Goal: Information Seeking & Learning: Learn about a topic

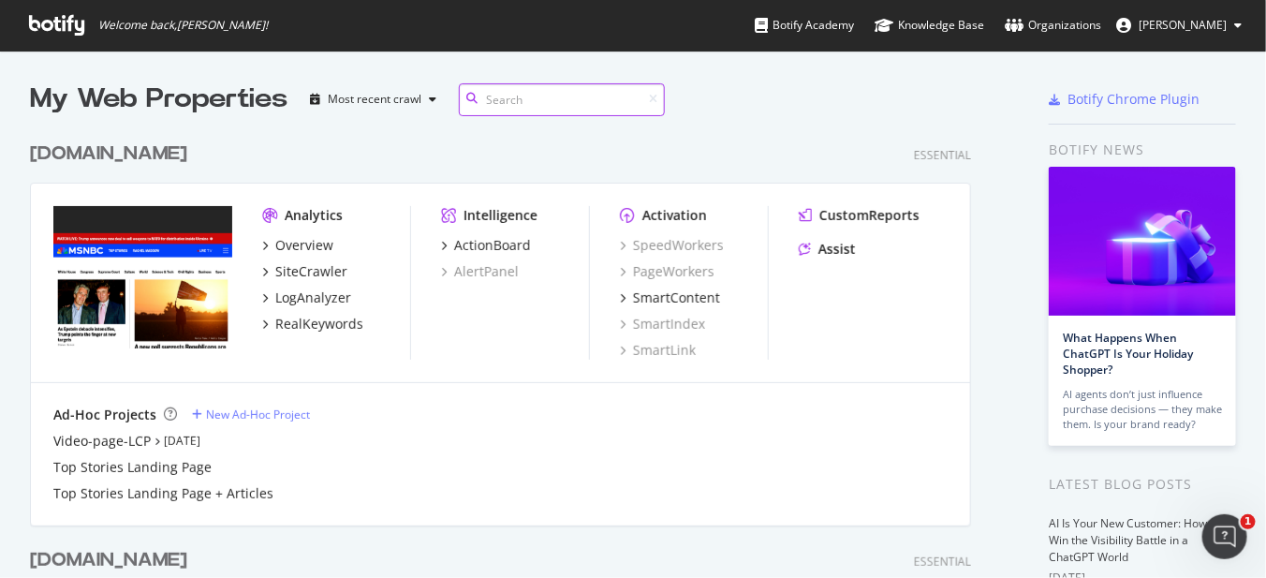
scroll to position [351, 0]
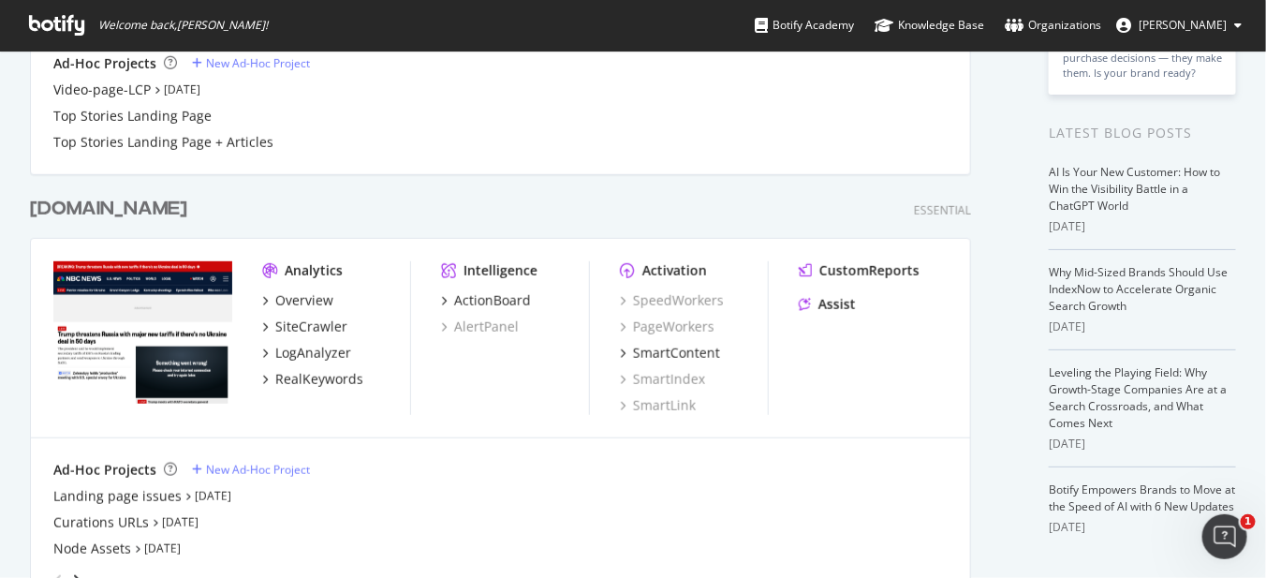
click at [99, 204] on div "[DOMAIN_NAME]" at bounding box center [108, 209] width 157 height 27
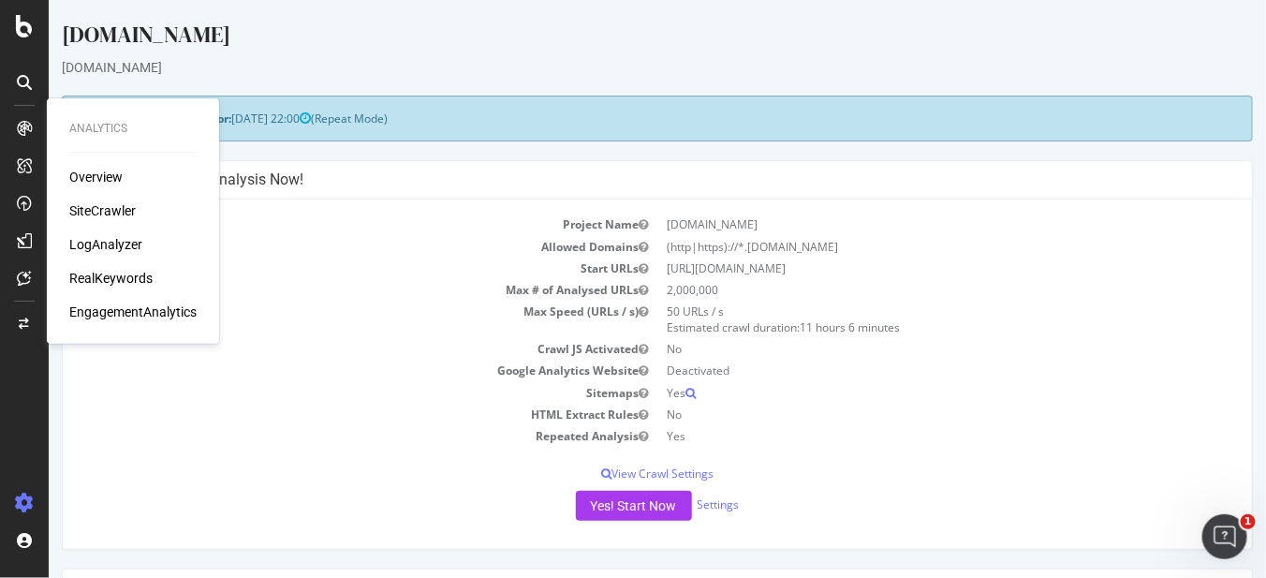
click at [121, 243] on div "LogAnalyzer" at bounding box center [105, 244] width 73 height 19
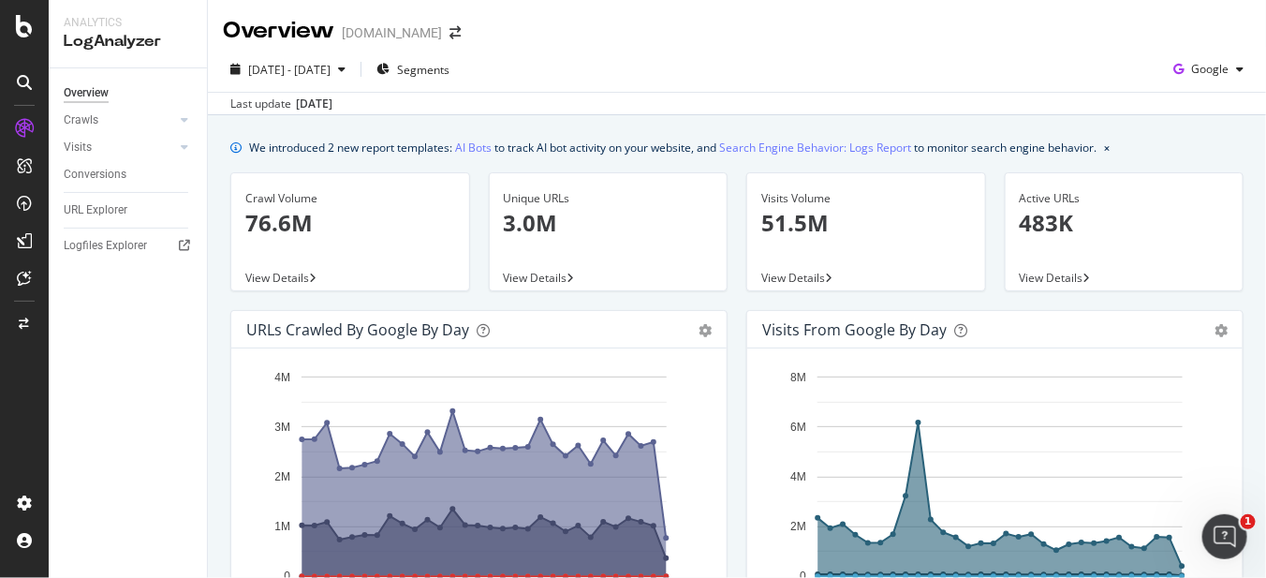
drag, startPoint x: 33, startPoint y: 411, endPoint x: 83, endPoint y: 413, distance: 50.6
click at [40, 411] on div at bounding box center [24, 300] width 45 height 375
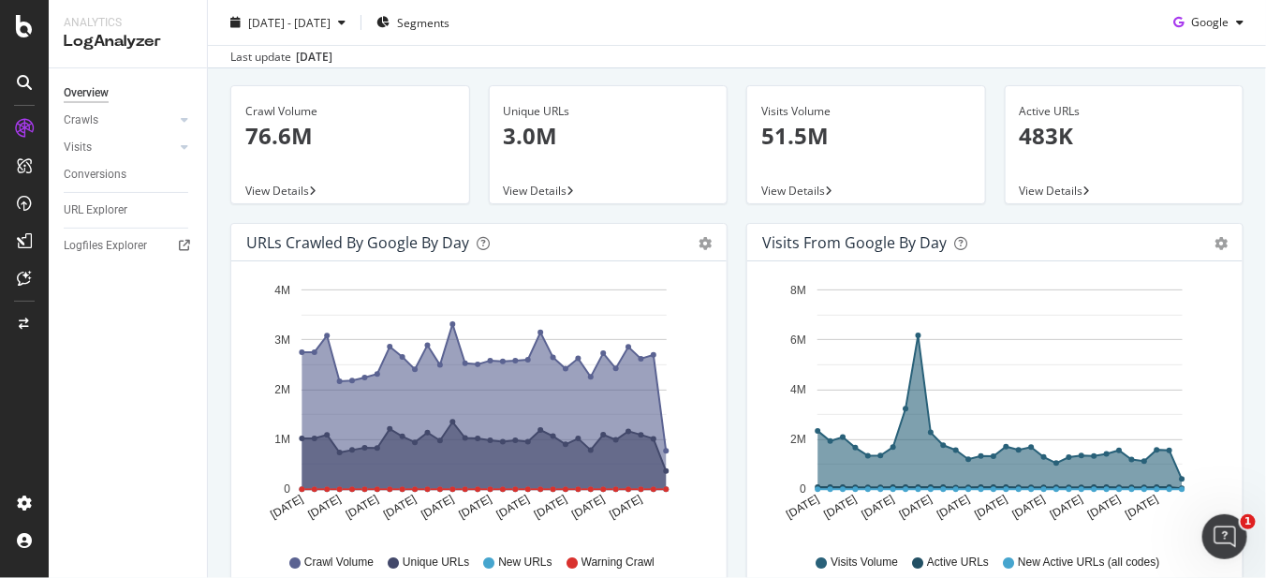
scroll to position [233, 0]
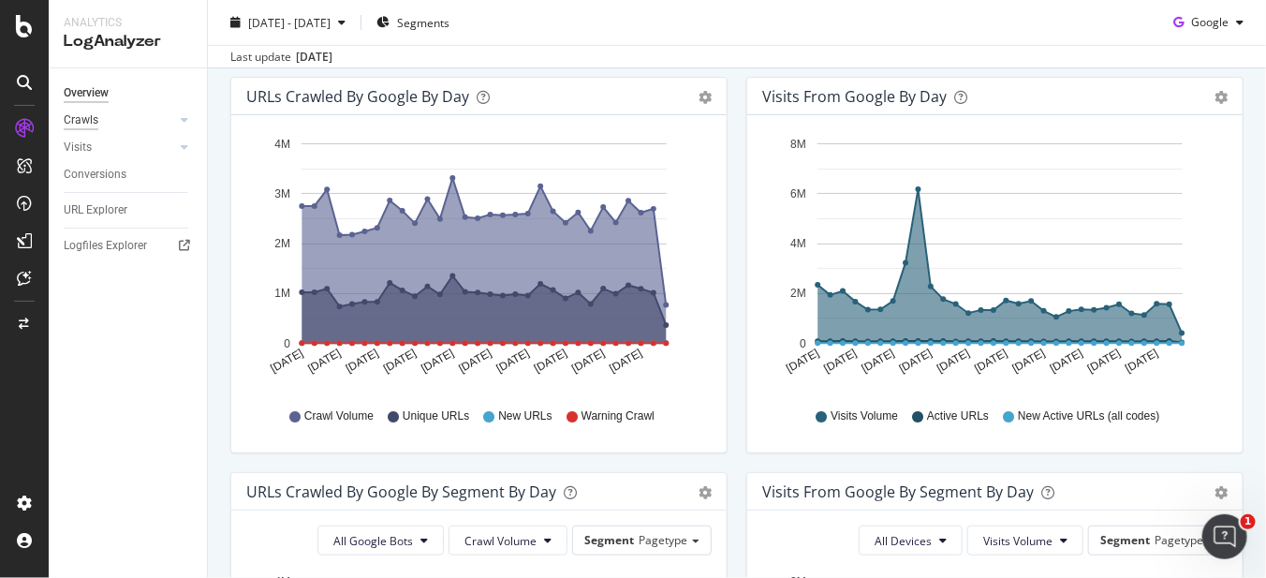
click at [94, 122] on div "Crawls" at bounding box center [81, 120] width 35 height 20
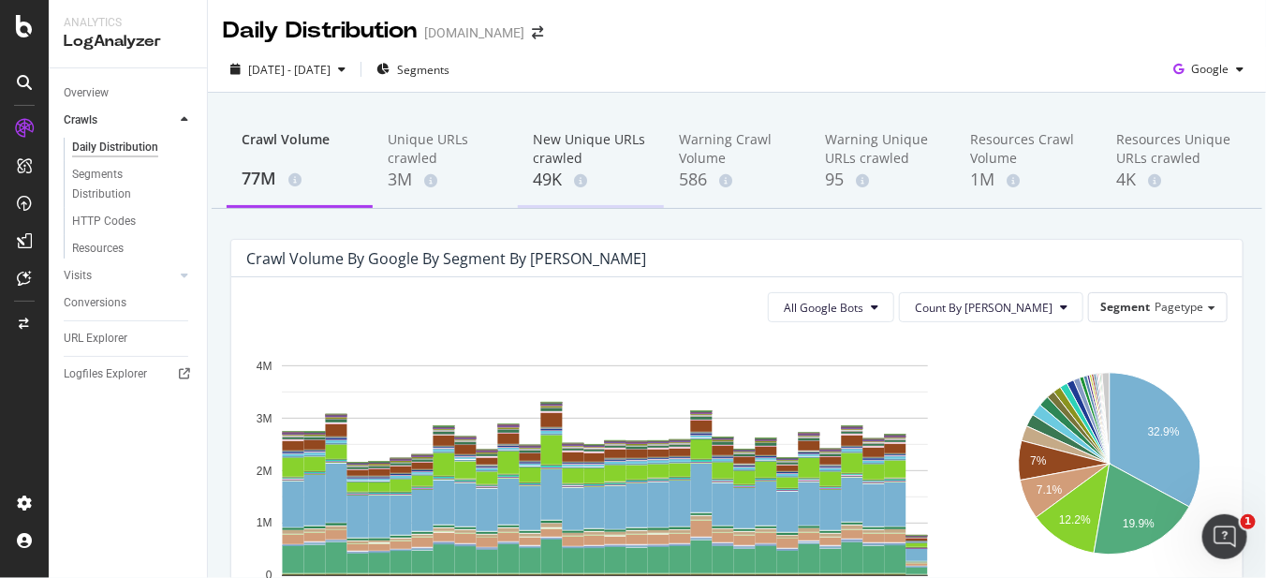
click at [590, 141] on div "New Unique URLs crawled" at bounding box center [591, 148] width 116 height 37
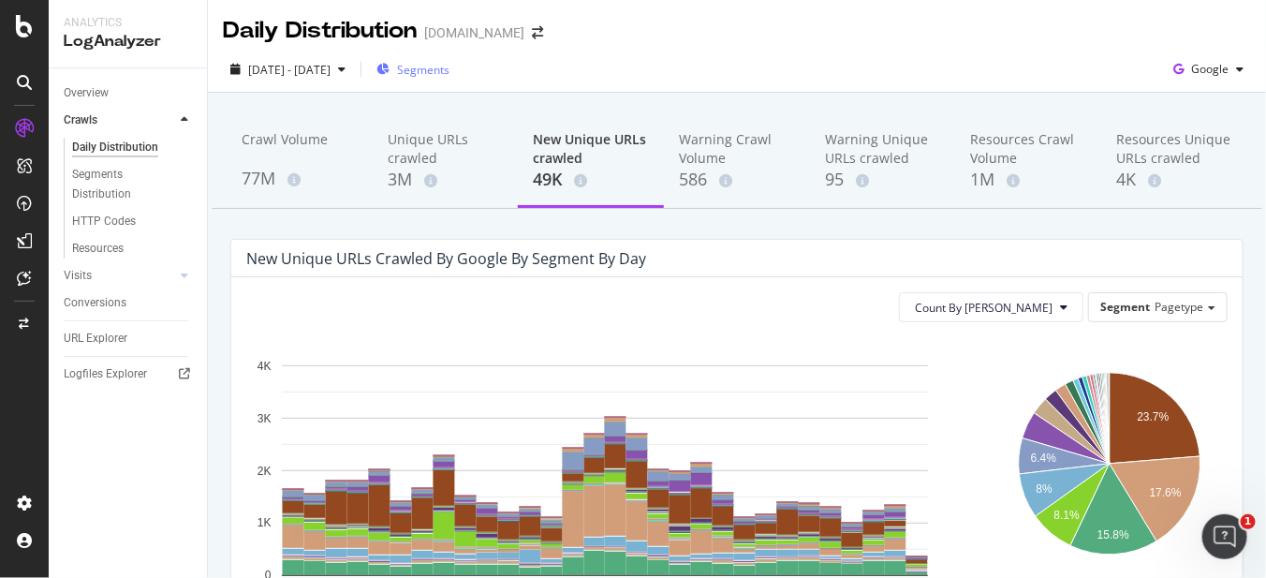
click at [449, 69] on span "Segments" at bounding box center [423, 70] width 52 height 16
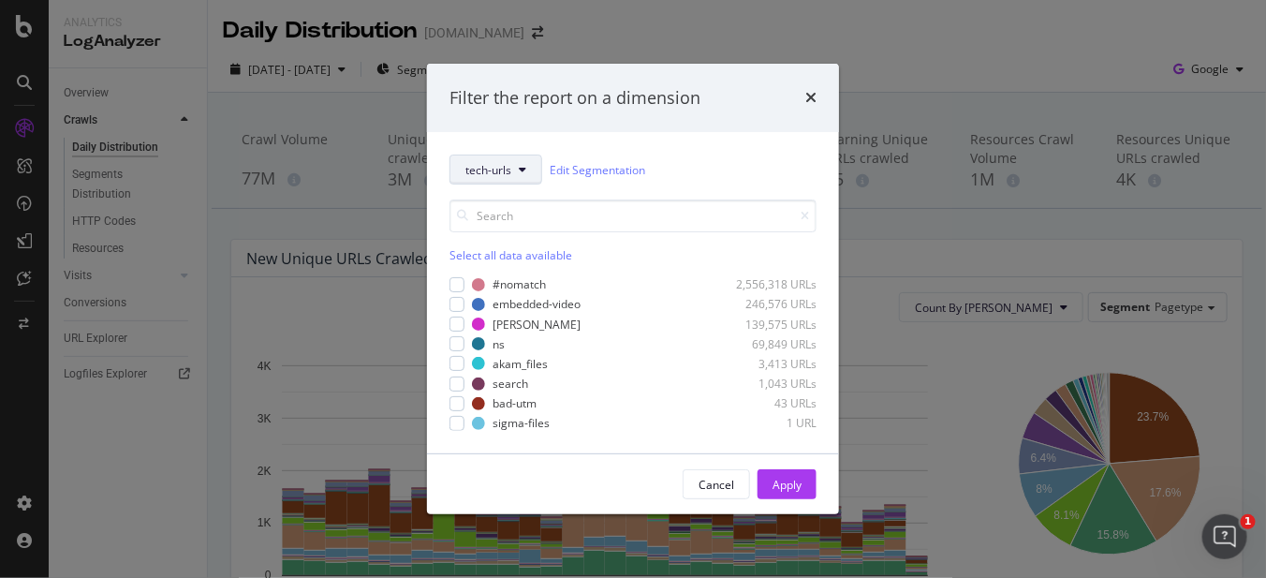
click at [503, 166] on span "tech-urls" at bounding box center [488, 170] width 46 height 16
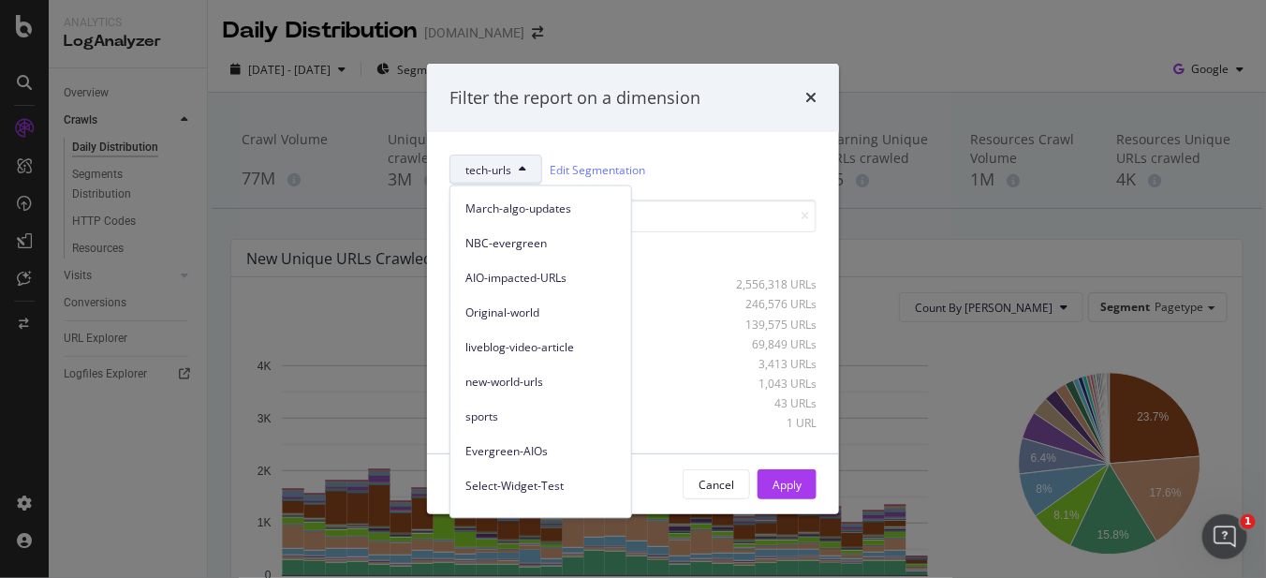
scroll to position [397, 0]
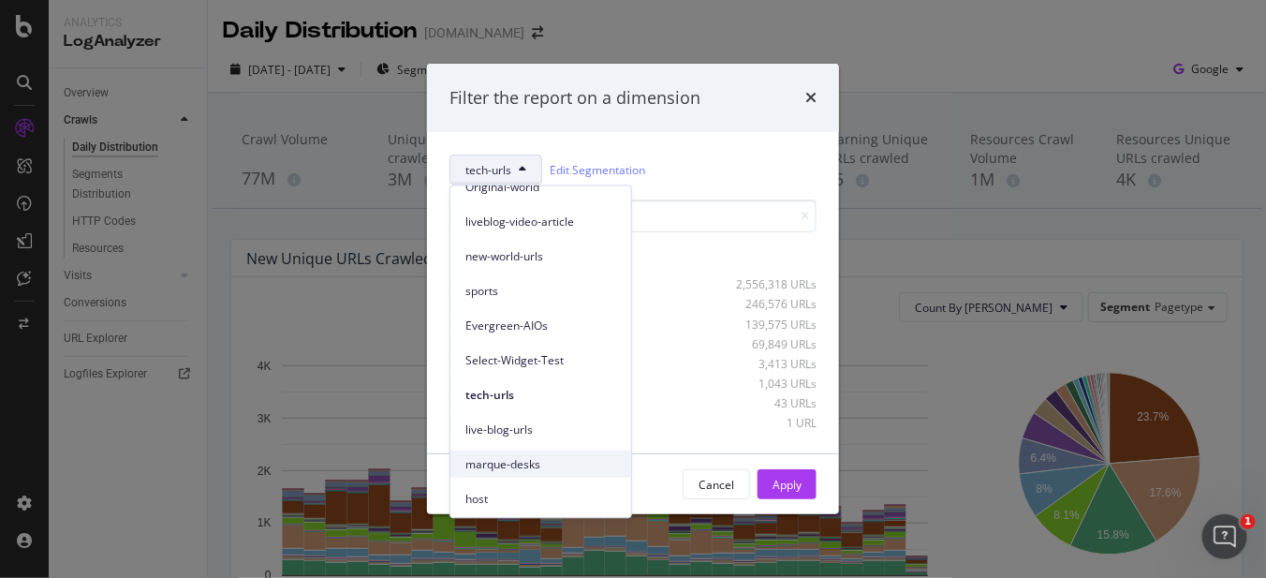
click at [498, 461] on span "marque-desks" at bounding box center [540, 463] width 151 height 17
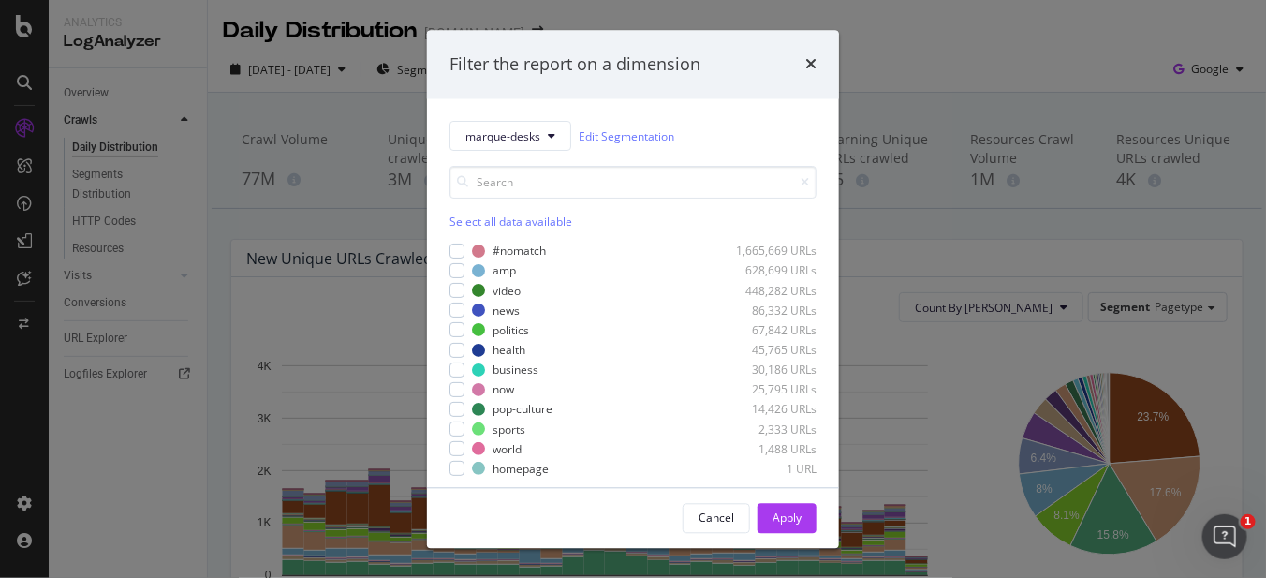
click at [454, 241] on div "#nomatch 1,665,669 URLs amp 628,699 URLs video 448,282 URLs news 86,332 URLs po…" at bounding box center [632, 359] width 367 height 238
click at [471, 216] on div "Select all data available" at bounding box center [632, 222] width 367 height 16
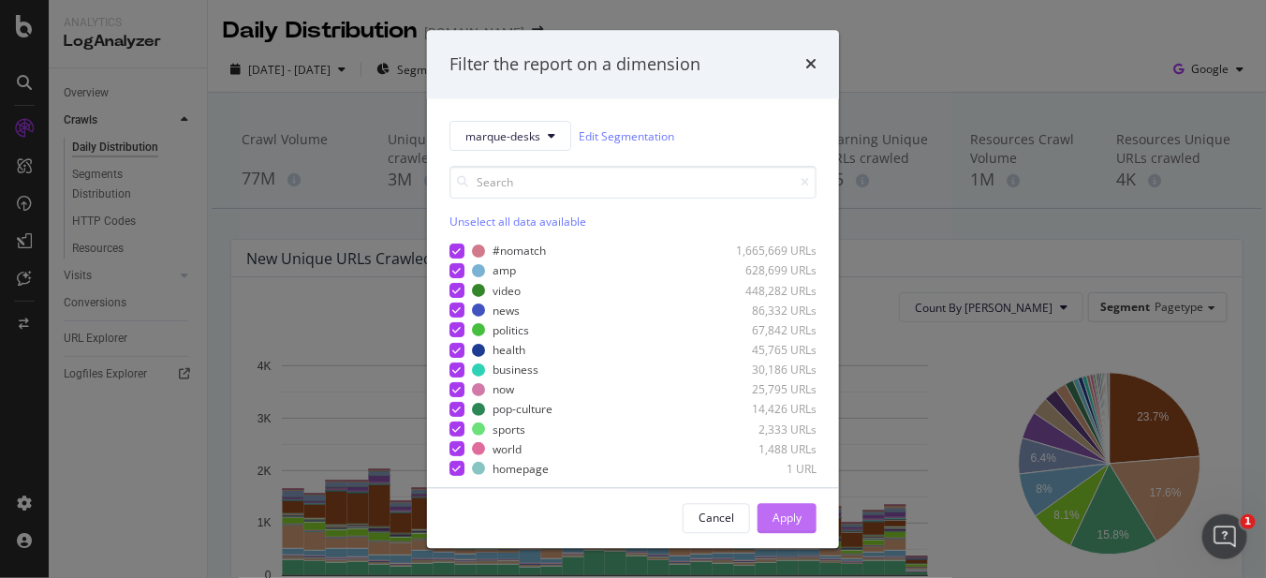
click at [794, 525] on div "Apply" at bounding box center [787, 518] width 29 height 28
